Goal: Information Seeking & Learning: Learn about a topic

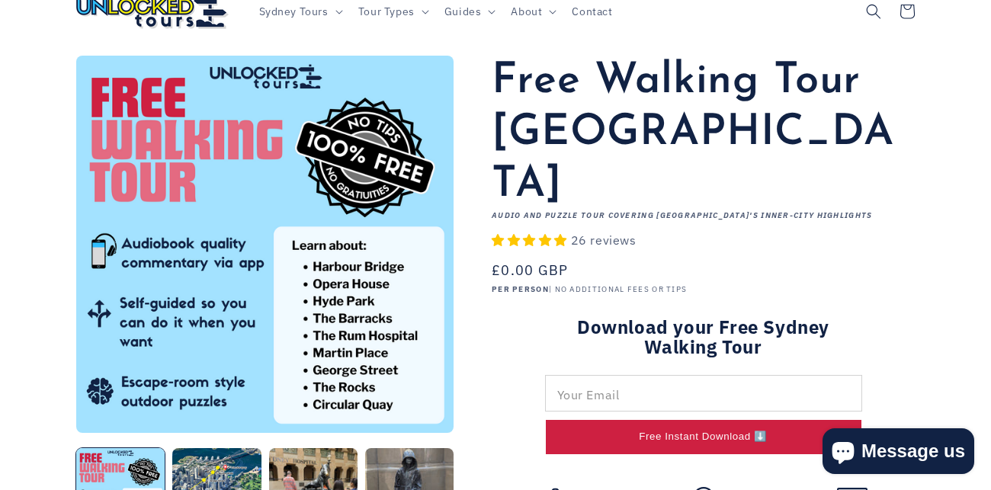
scroll to position [60, 0]
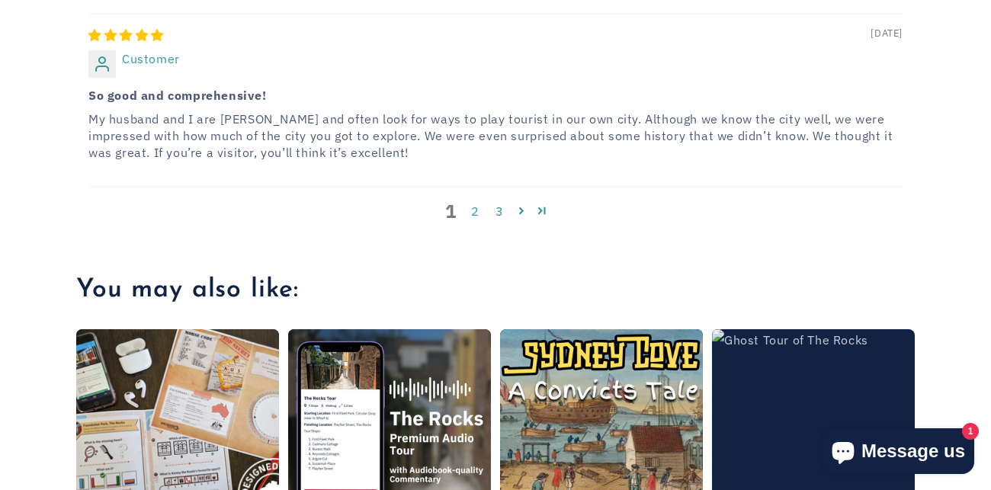
scroll to position [3626, 0]
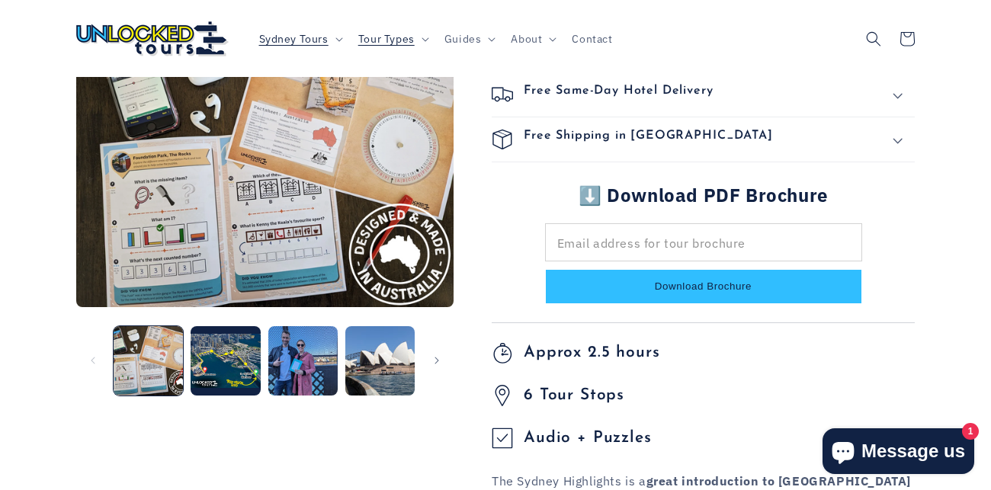
scroll to position [487, 0]
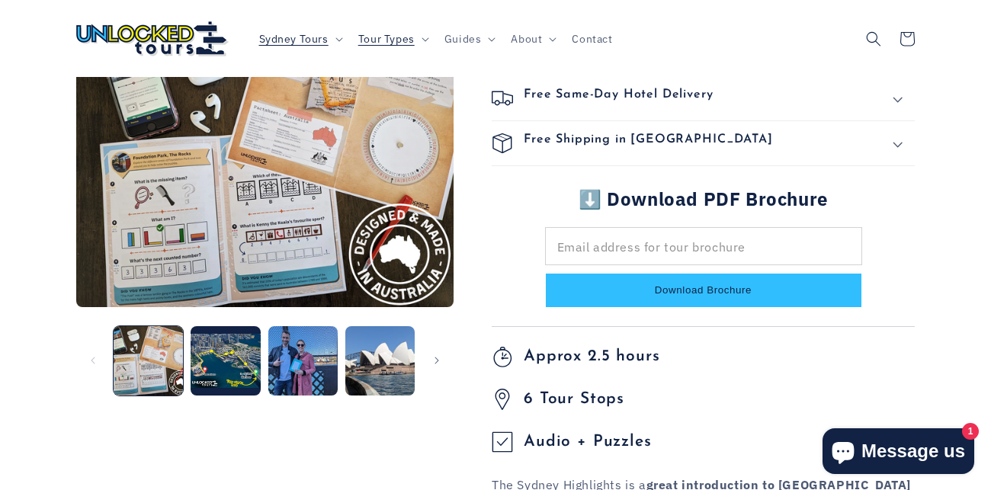
click at [726, 133] on div "Free Shipping in Australia" at bounding box center [703, 143] width 423 height 21
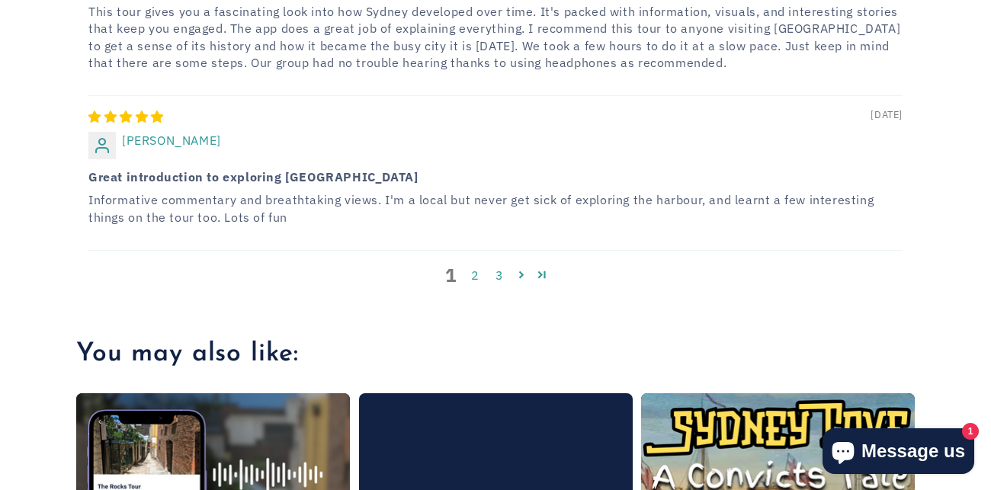
scroll to position [3443, 0]
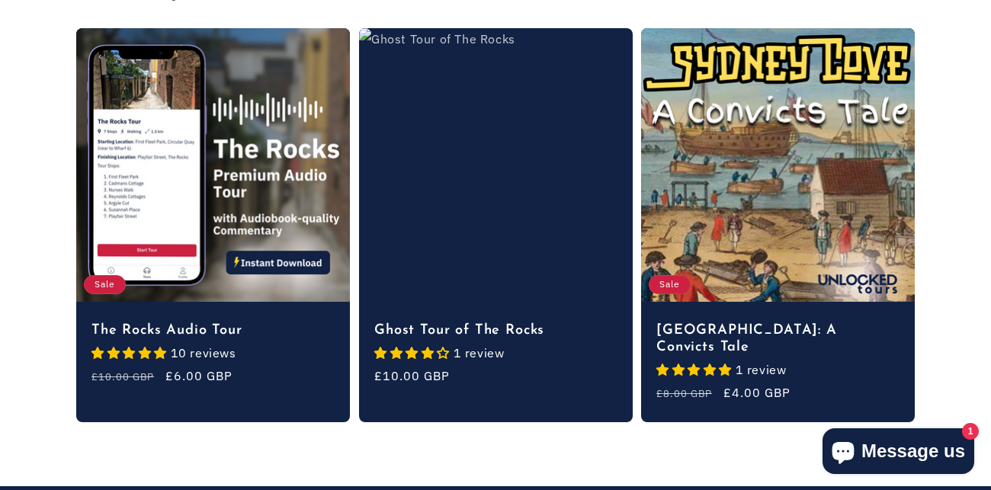
scroll to position [3837, 0]
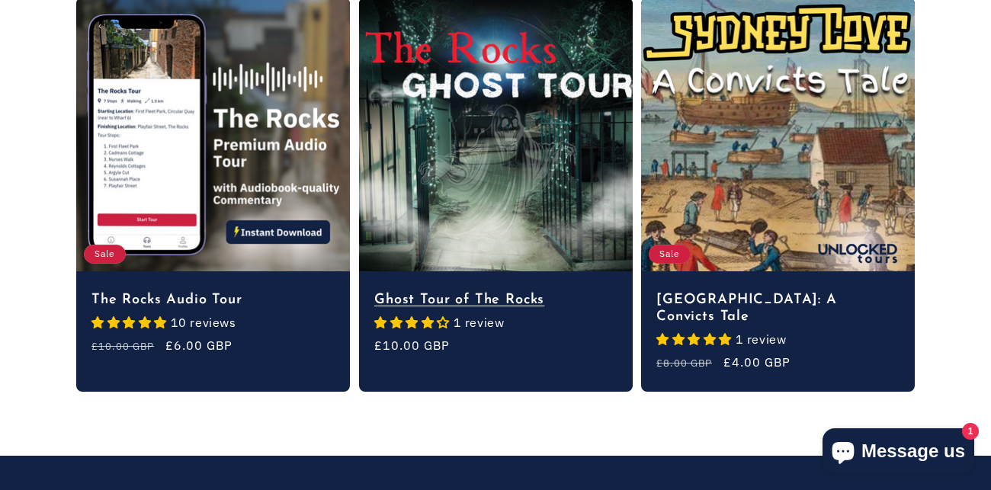
click at [500, 292] on link "Ghost Tour of The Rocks" at bounding box center [495, 300] width 243 height 17
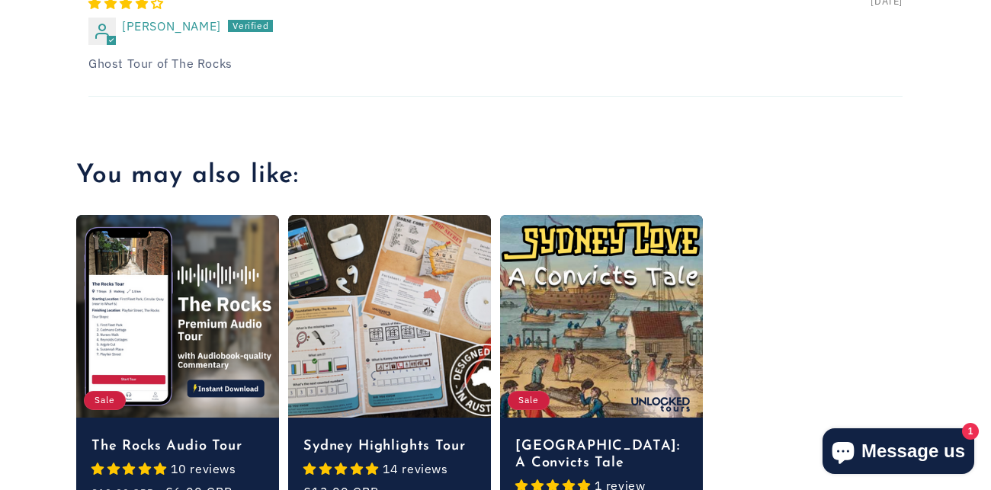
scroll to position [2248, 0]
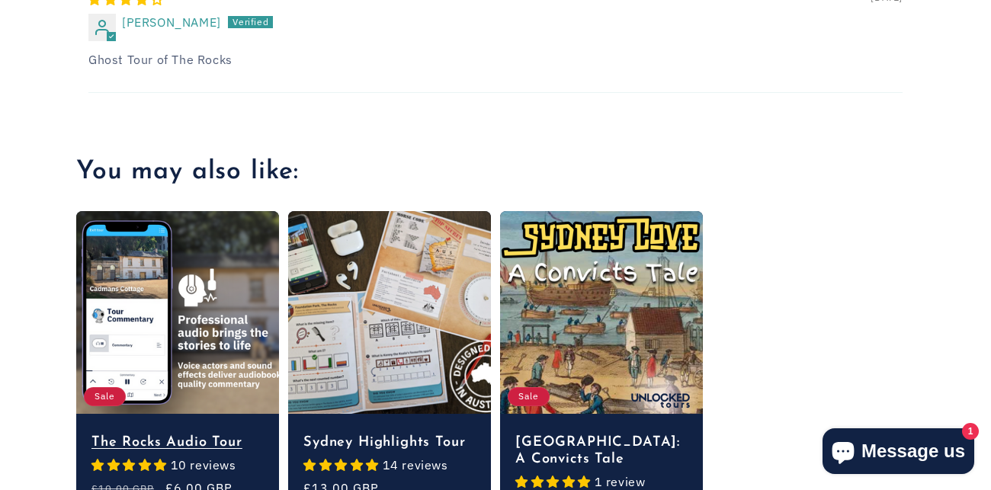
click at [211, 435] on link "The Rocks Audio Tour" at bounding box center [177, 443] width 172 height 17
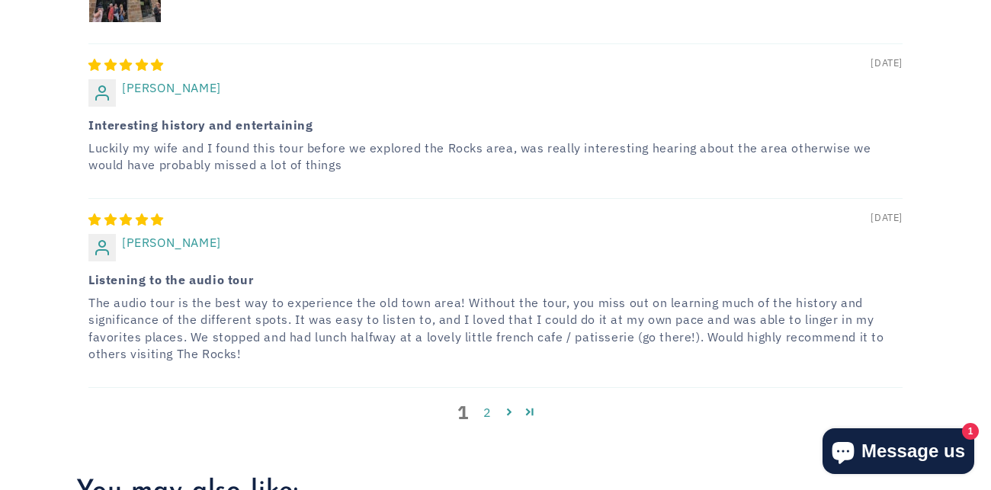
scroll to position [2838, 0]
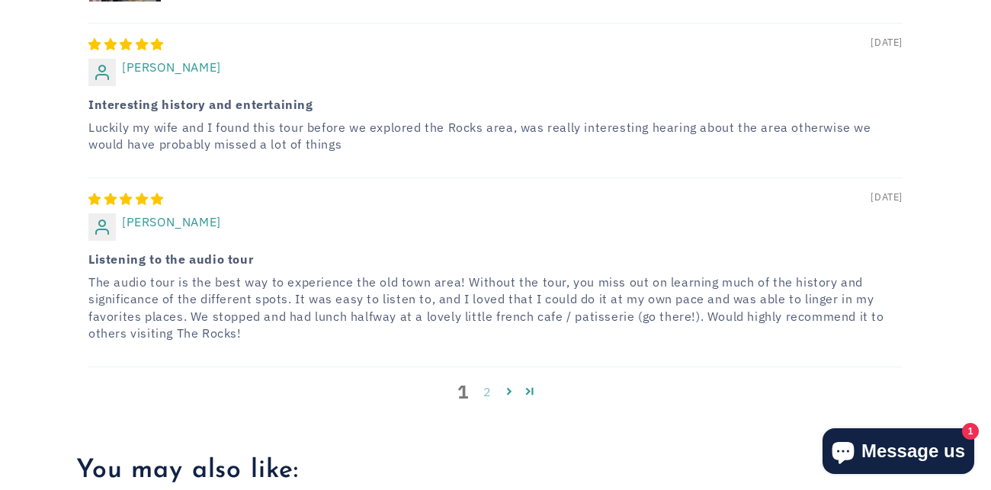
click at [489, 383] on link "2" at bounding box center [487, 392] width 24 height 18
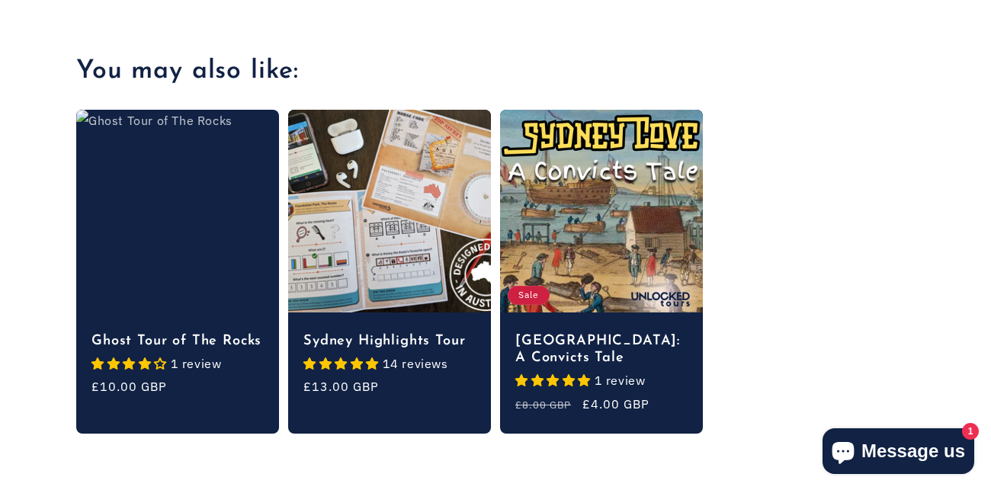
scroll to position [3089, 0]
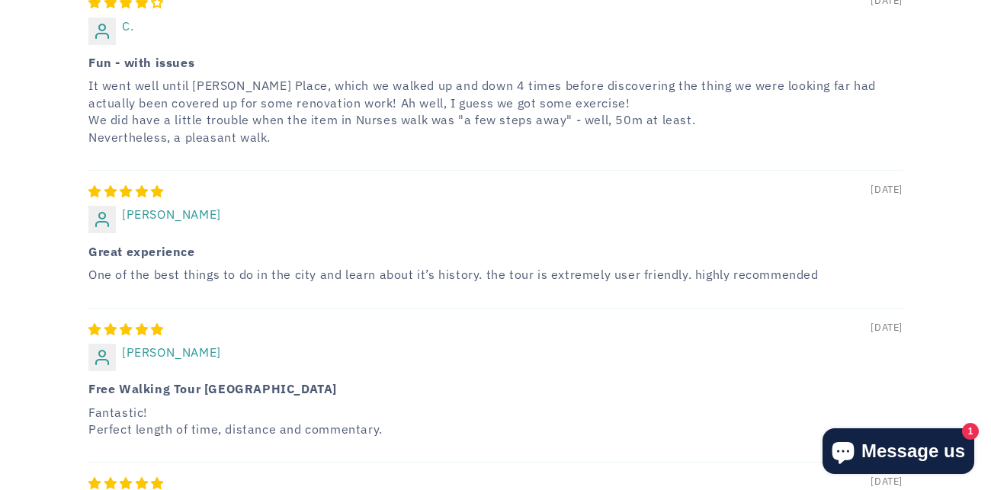
scroll to position [3148, 0]
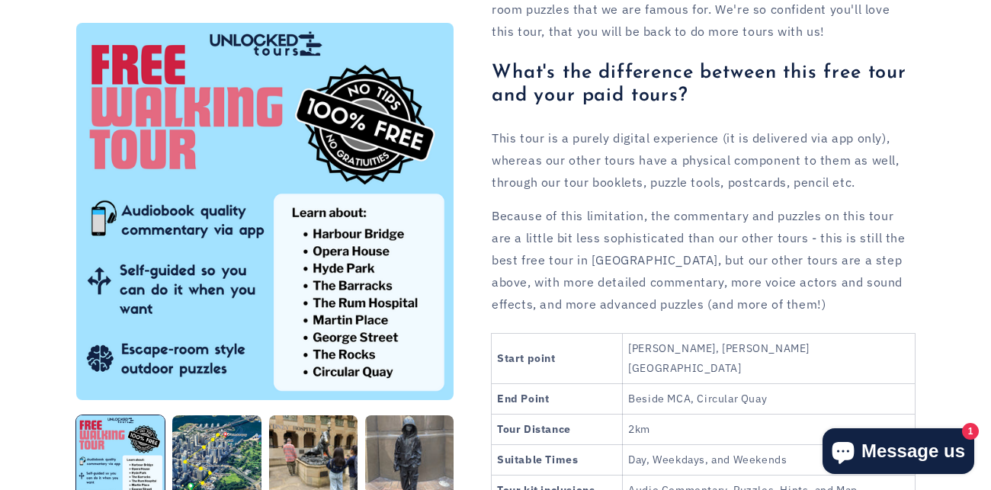
scroll to position [1877, 0]
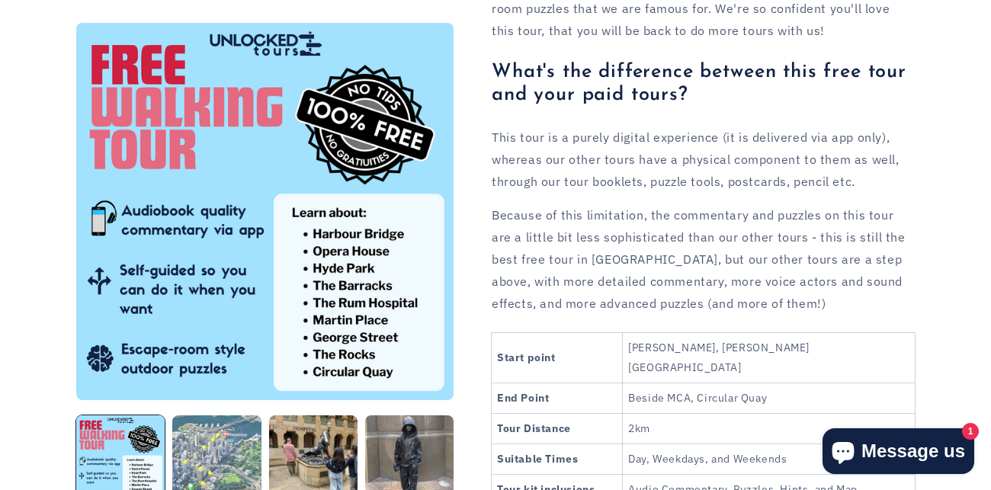
click at [220, 416] on button "Load image 2 in gallery view" at bounding box center [216, 460] width 88 height 88
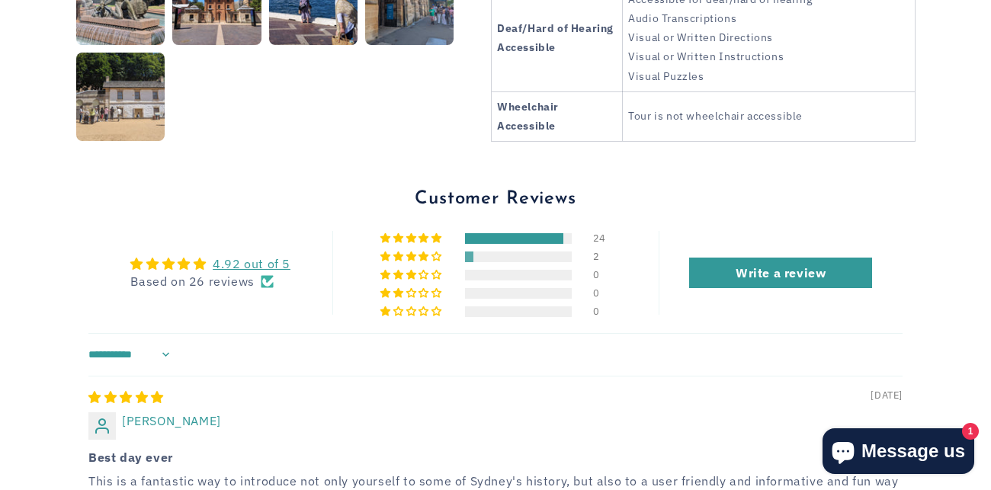
scroll to position [2548, 0]
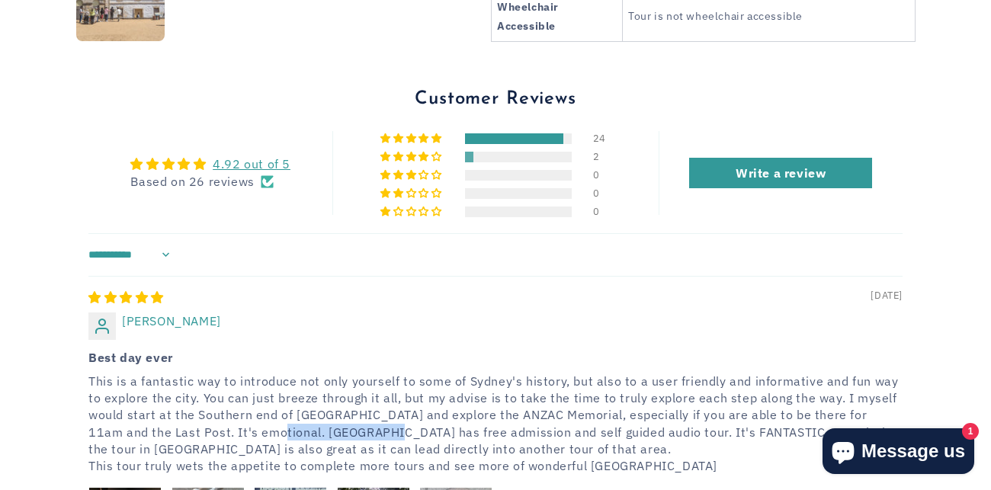
drag, startPoint x: 239, startPoint y: 233, endPoint x: 353, endPoint y: 234, distance: 113.6
click at [353, 373] on p "This is a fantastic way to introduce not only yourself to some of Sydney's hist…" at bounding box center [495, 424] width 814 height 102
copy p "[GEOGRAPHIC_DATA]"
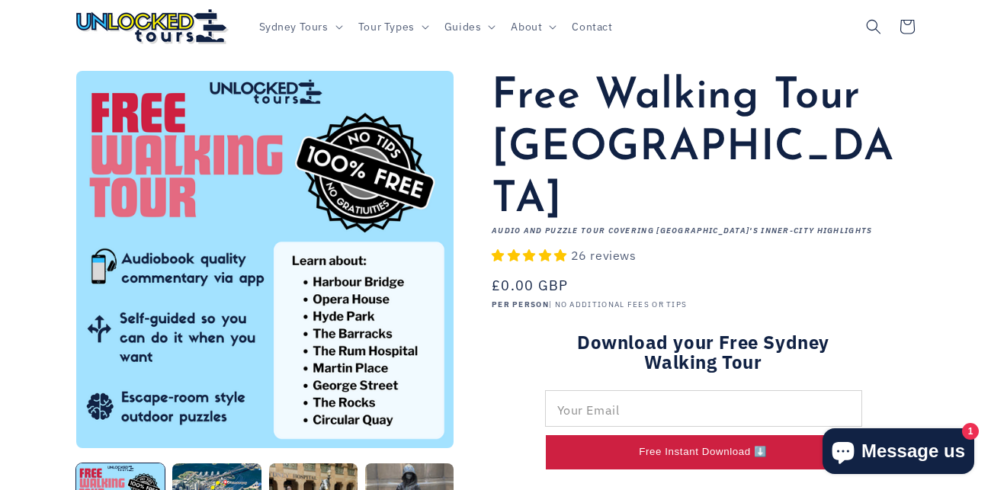
scroll to position [428, 0]
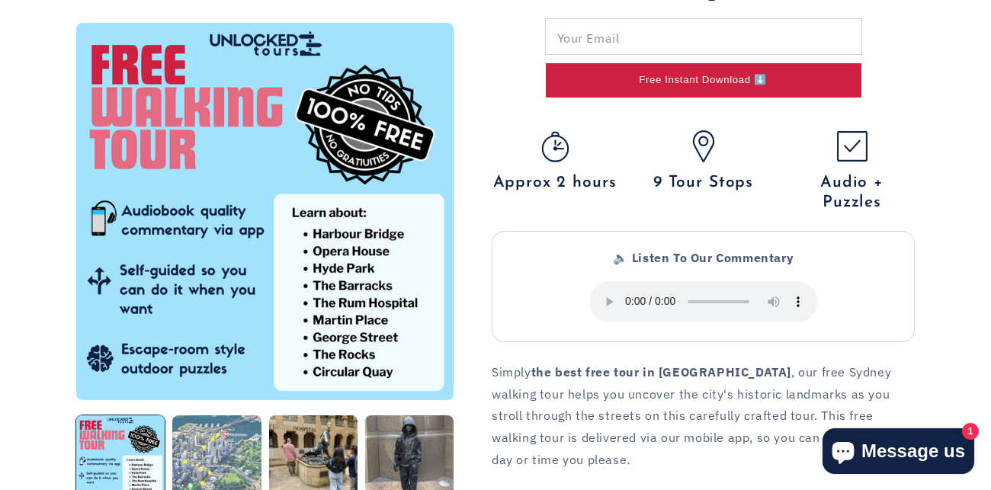
click at [242, 458] on button "Load image 2 in gallery view" at bounding box center [216, 460] width 88 height 88
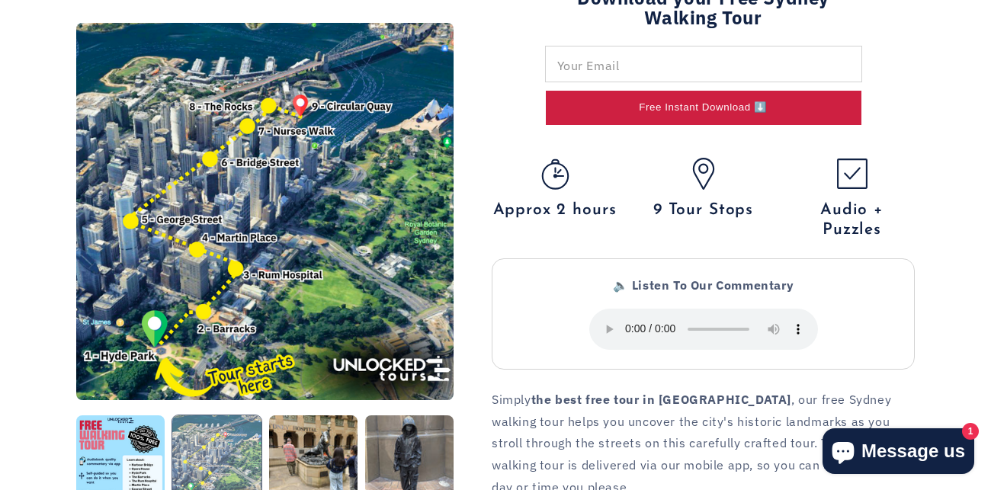
scroll to position [403, 0]
